Goal: Transaction & Acquisition: Purchase product/service

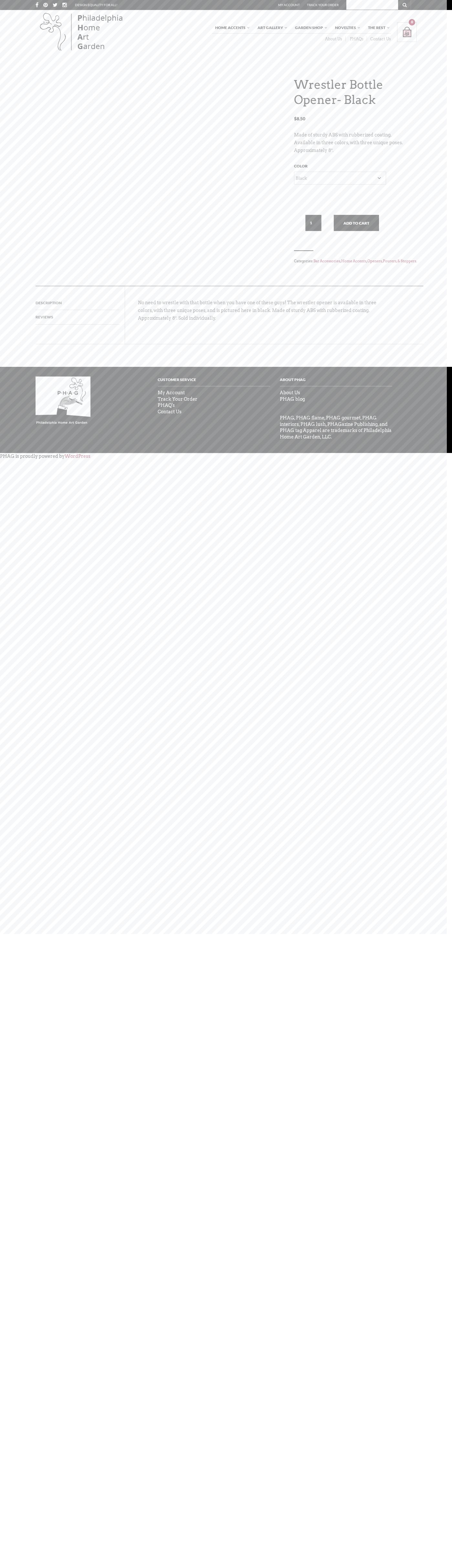
click at [229, 10] on div "DESIGN EQUALITY for all! My Account Track Your Order" at bounding box center [226, 5] width 388 height 10
click at [446, 54] on div "Home Accents Furniture Living Dining Bedroom The White Glove Collection Home De…" at bounding box center [226, 32] width 452 height 44
click at [393, 1568] on html "X Like what you see? Get V ery I mportant P HAG Status Now! Your ALL ACCESS pas…" at bounding box center [226, 784] width 452 height 1568
click at [29, 1424] on html "X Like what you see? Get V ery I mportant P HAG Status Now! Your ALL ACCESS pas…" at bounding box center [226, 784] width 452 height 1568
click at [313, 263] on link "Bar Accessories" at bounding box center [326, 261] width 27 height 5
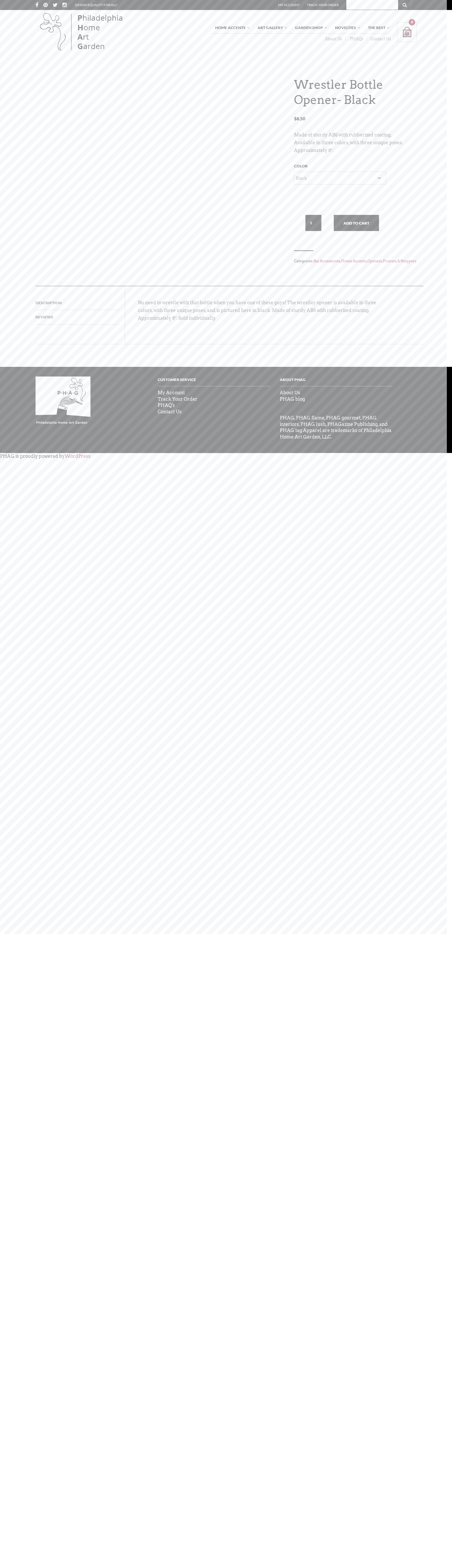
click at [35, 310] on link "Description" at bounding box center [48, 302] width 26 height 15
click at [333, 231] on button "Add to cart" at bounding box center [355, 223] width 45 height 16
